Goal: Information Seeking & Learning: Understand process/instructions

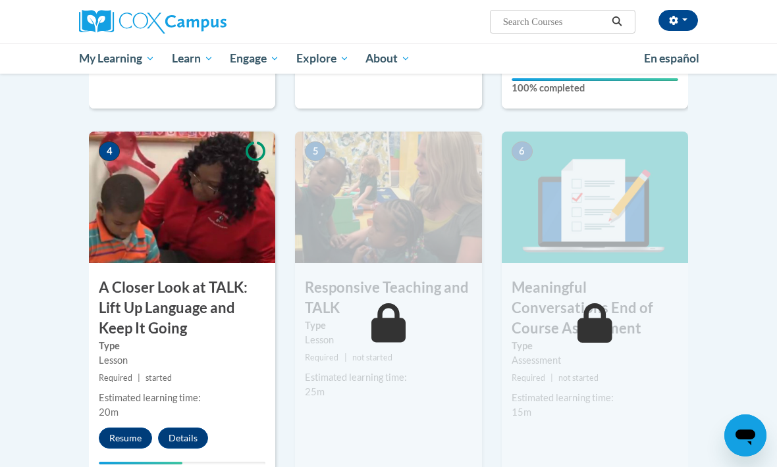
scroll to position [608, 0]
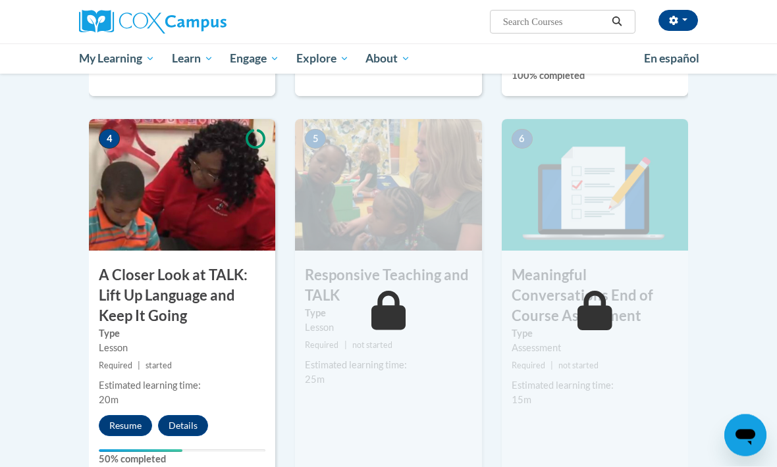
click at [128, 419] on button "Resume" at bounding box center [125, 426] width 53 height 21
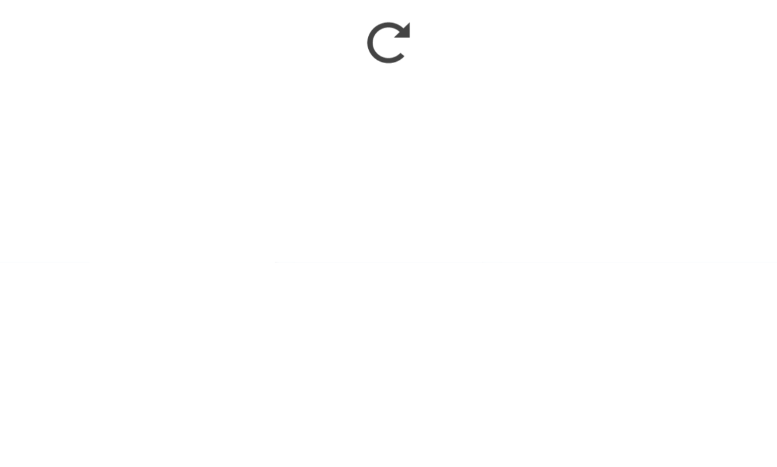
scroll to position [813, 0]
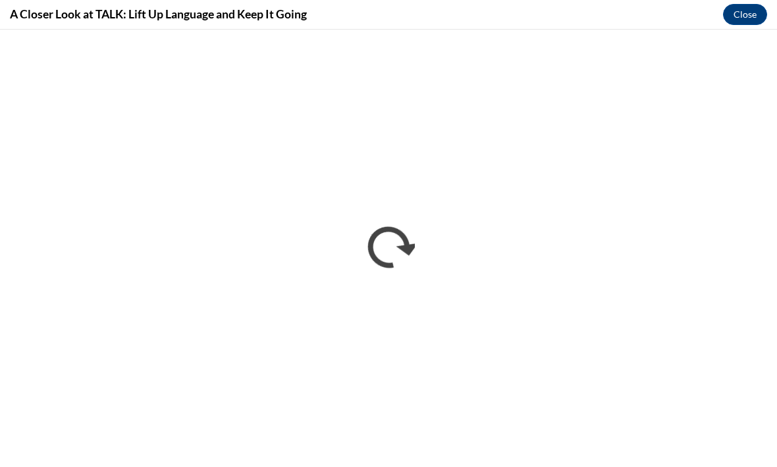
click at [737, 20] on button "Close" at bounding box center [745, 14] width 44 height 21
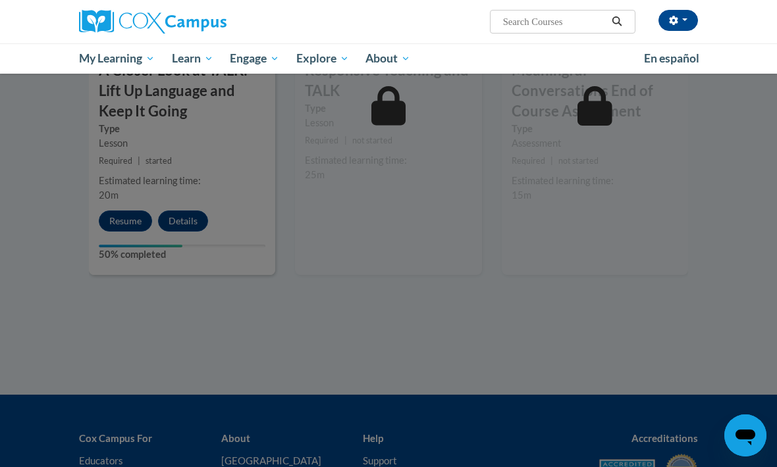
click at [177, 205] on div at bounding box center [388, 233] width 777 height 467
click at [126, 223] on div at bounding box center [388, 233] width 777 height 467
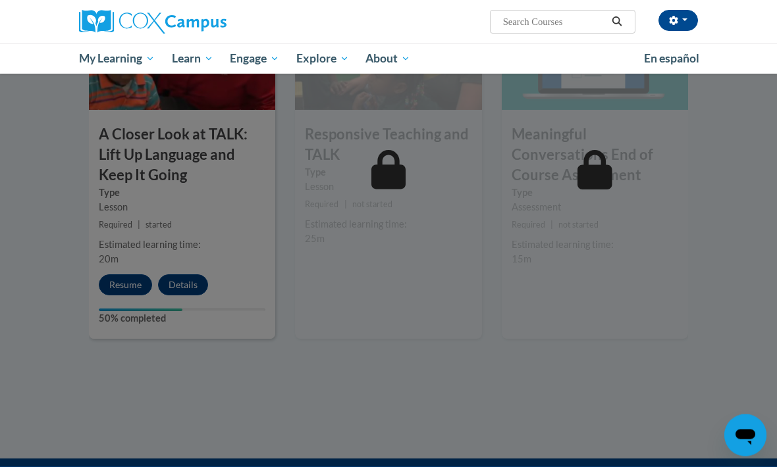
scroll to position [749, 0]
click at [165, 194] on div at bounding box center [388, 233] width 777 height 467
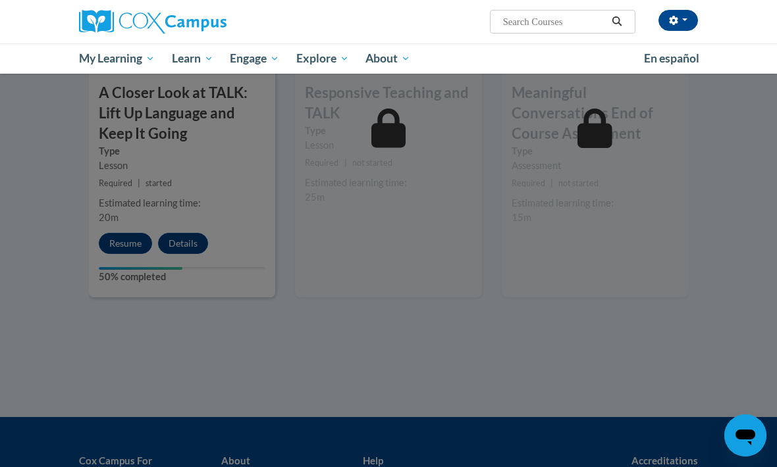
scroll to position [792, 0]
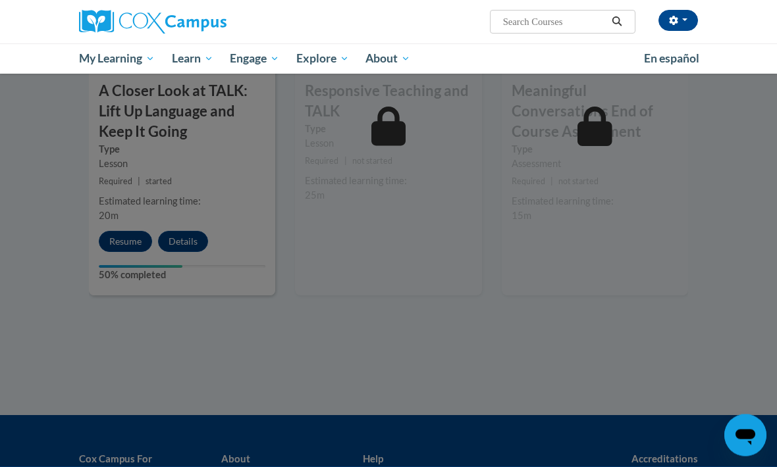
click at [226, 166] on div at bounding box center [388, 233] width 777 height 467
click at [136, 244] on div at bounding box center [388, 233] width 777 height 467
click at [129, 221] on div at bounding box center [388, 233] width 777 height 467
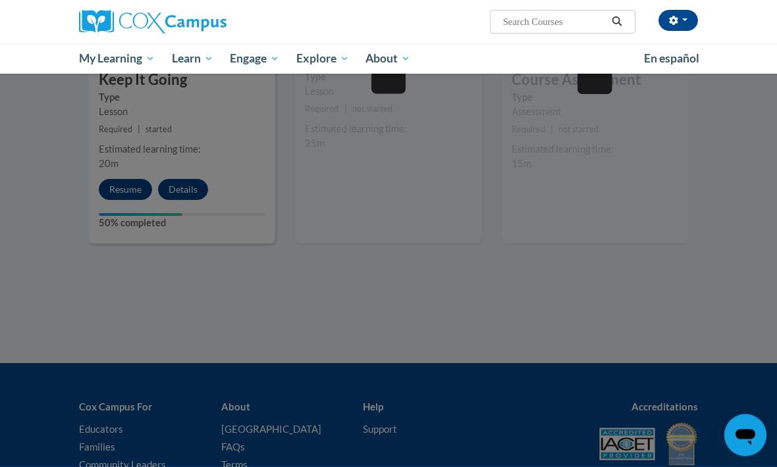
click at [552, 316] on div at bounding box center [388, 233] width 777 height 467
click at [554, 321] on div at bounding box center [388, 233] width 777 height 467
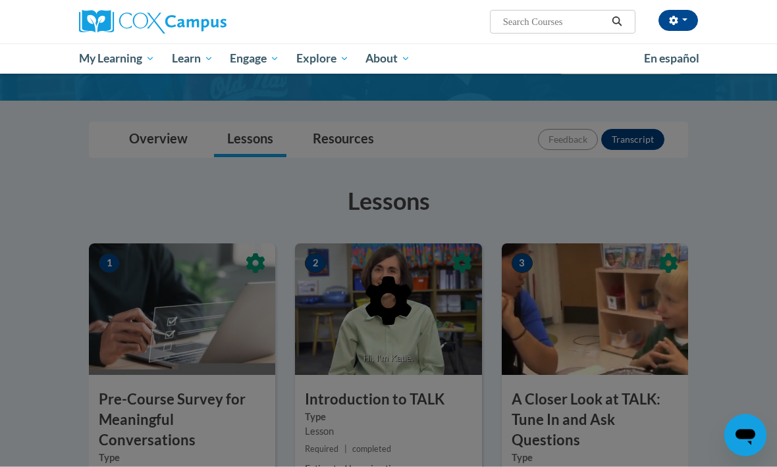
scroll to position [0, 0]
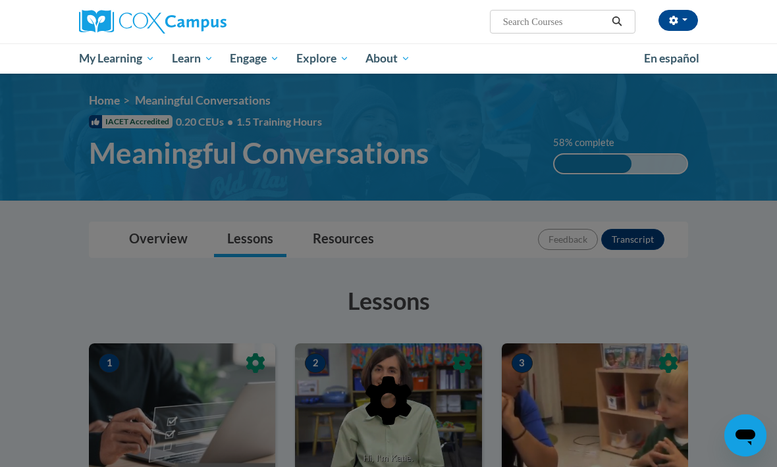
click at [525, 266] on div at bounding box center [388, 233] width 777 height 467
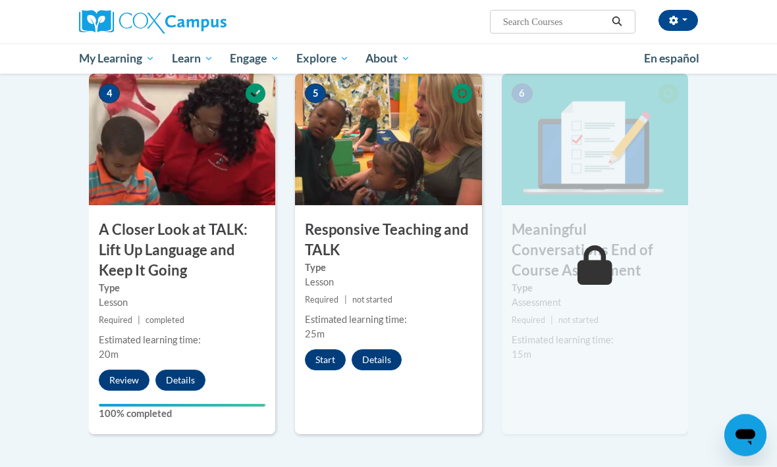
scroll to position [654, 0]
click at [327, 350] on button "Start" at bounding box center [325, 360] width 41 height 21
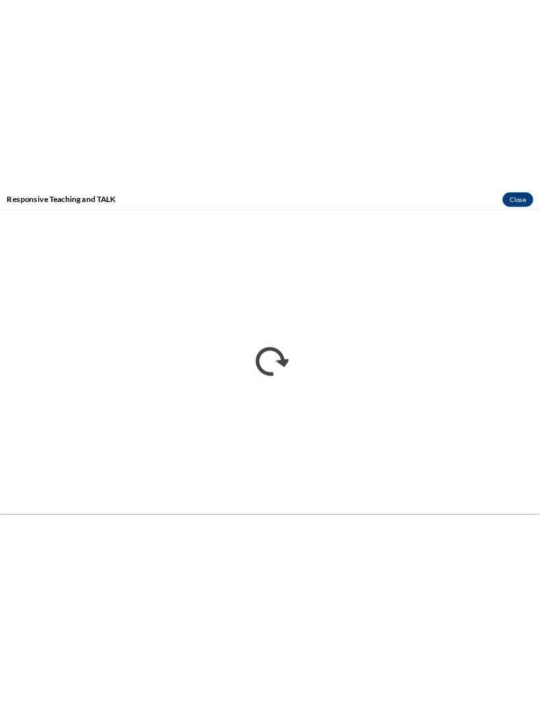
scroll to position [535, 0]
